Goal: Information Seeking & Learning: Learn about a topic

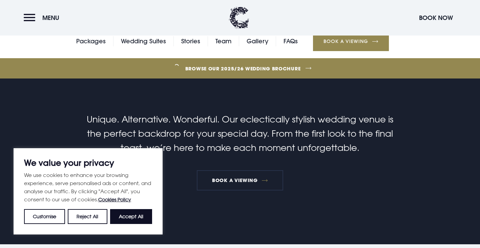
scroll to position [247, 0]
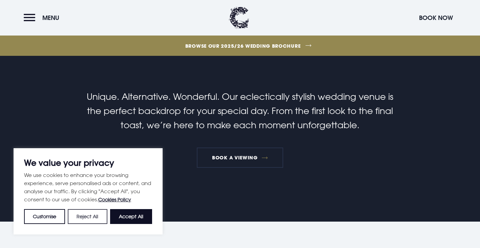
click at [93, 214] on button "Reject All" at bounding box center [87, 216] width 39 height 15
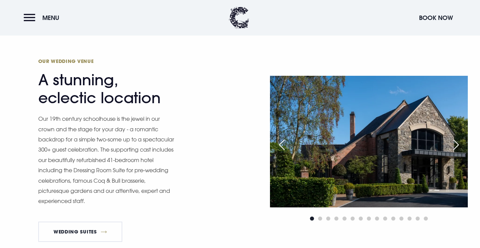
scroll to position [693, 0]
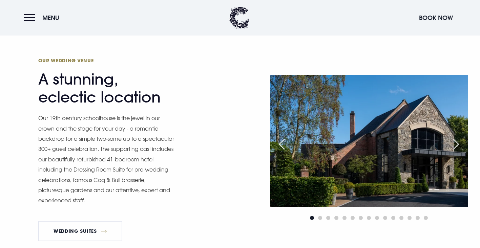
click at [460, 140] on div "Next slide" at bounding box center [456, 144] width 17 height 15
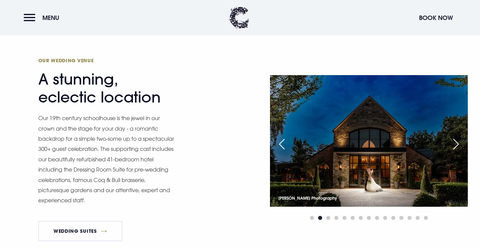
click at [460, 140] on div "Next slide" at bounding box center [456, 144] width 17 height 15
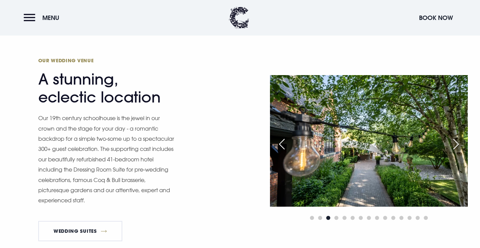
click at [280, 147] on div "Previous slide" at bounding box center [282, 144] width 17 height 15
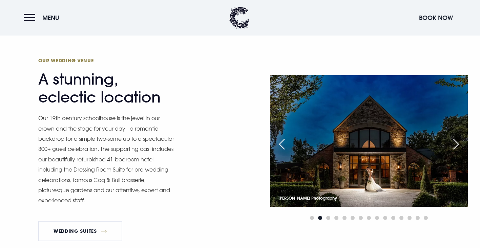
click at [459, 140] on div "Next slide" at bounding box center [456, 144] width 17 height 15
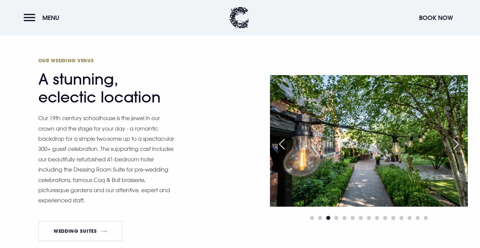
click at [459, 140] on div "Next slide" at bounding box center [456, 144] width 17 height 15
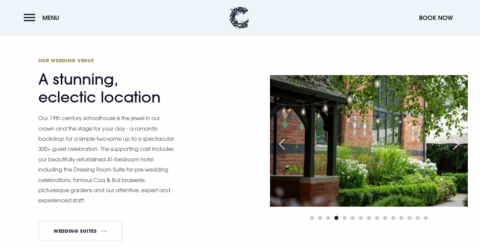
click at [459, 140] on div "Next slide" at bounding box center [456, 144] width 17 height 15
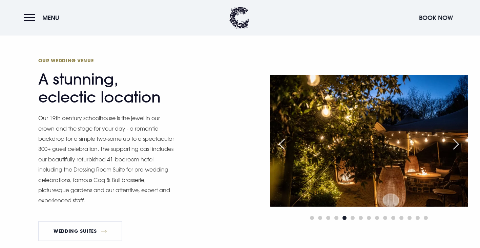
click at [459, 140] on div "Next slide" at bounding box center [456, 144] width 17 height 15
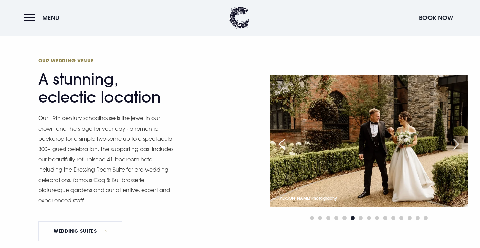
click at [459, 140] on div "Next slide" at bounding box center [456, 144] width 17 height 15
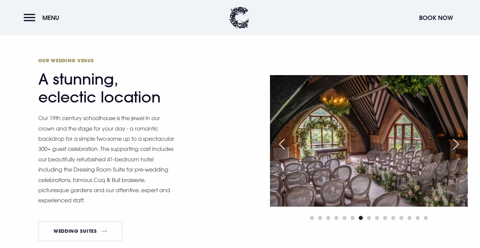
click at [459, 140] on div "Next slide" at bounding box center [456, 144] width 17 height 15
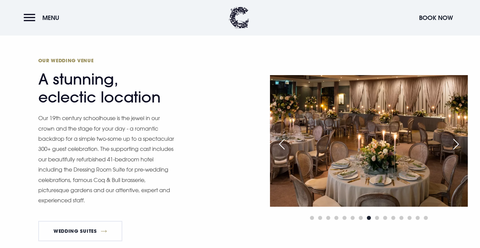
click at [459, 139] on div "Next slide" at bounding box center [456, 144] width 17 height 15
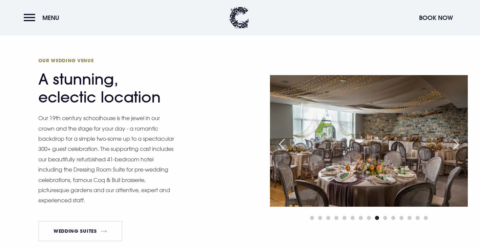
click at [459, 139] on div "Next slide" at bounding box center [456, 144] width 17 height 15
